Goal: Task Accomplishment & Management: Manage account settings

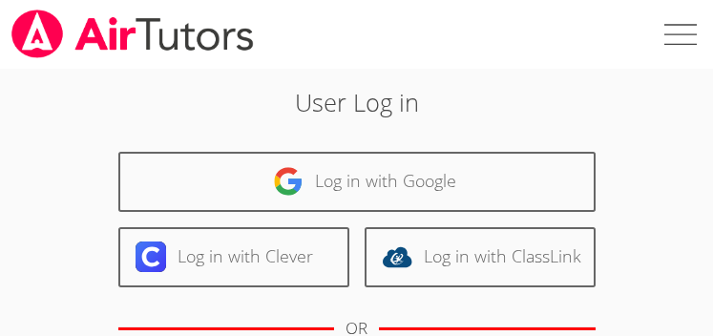
scroll to position [314, 0]
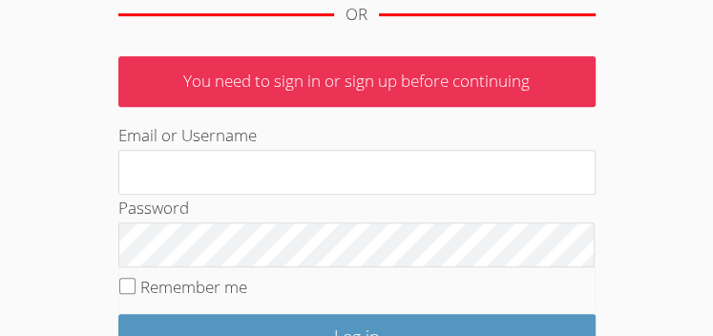
type input "[EMAIL_ADDRESS][DOMAIN_NAME]"
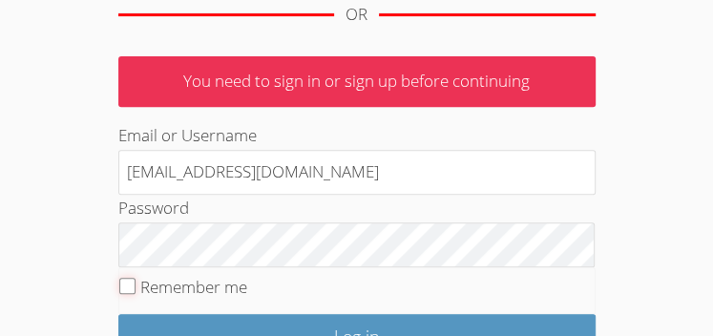
click at [129, 285] on input "Remember me" at bounding box center [127, 286] width 16 height 16
checkbox input "true"
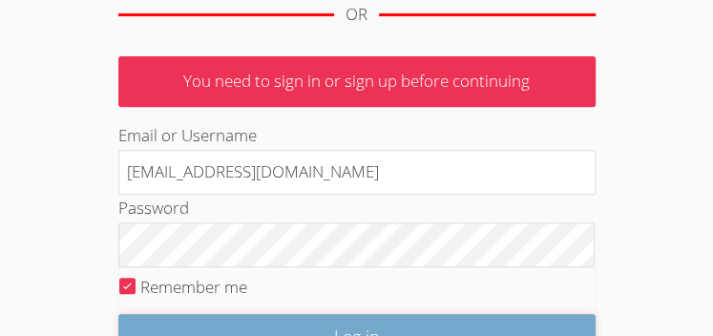
click at [223, 323] on input "Log in" at bounding box center [357, 336] width 478 height 45
